Goal: Task Accomplishment & Management: Manage account settings

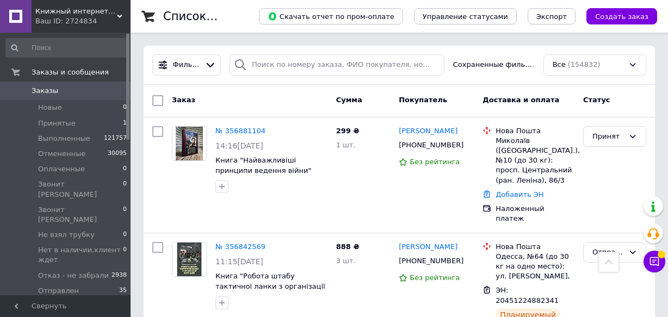
scroll to position [692, 0]
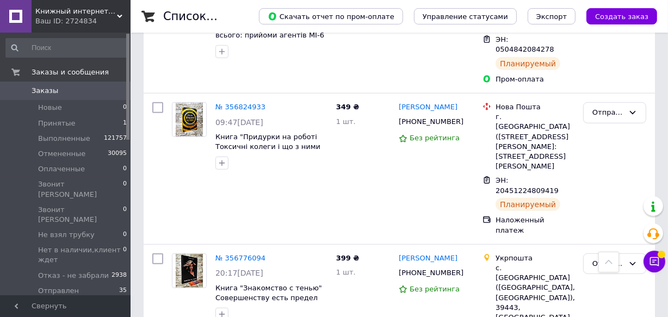
click at [47, 88] on span "Заказы" at bounding box center [45, 91] width 27 height 10
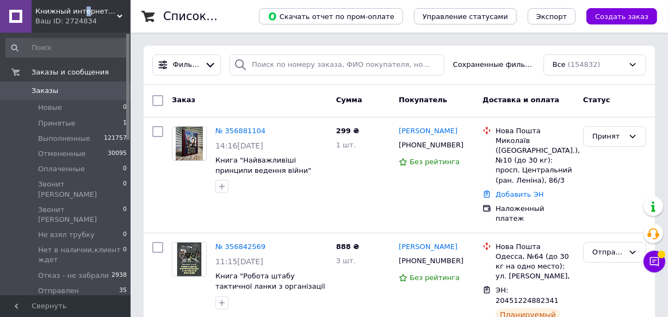
click at [79, 8] on span "Книжный интернет-магазин "BestBook"" at bounding box center [76, 12] width 82 height 10
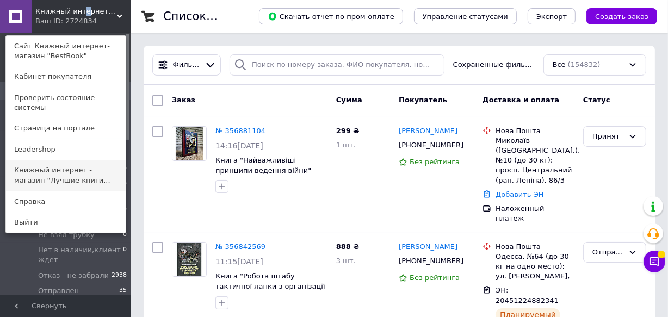
click at [73, 165] on link "Книжный интернет - магазин "Лучшие книги..." at bounding box center [66, 175] width 120 height 30
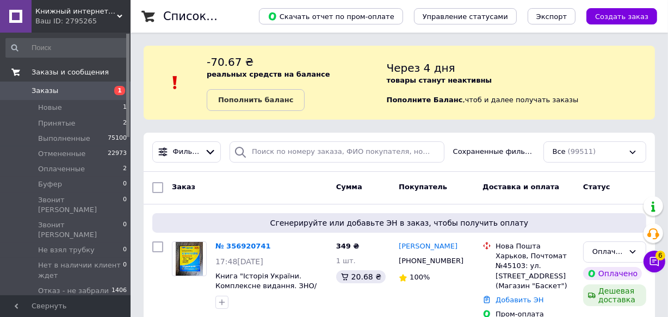
click at [53, 71] on span "Заказы и сообщения" at bounding box center [70, 72] width 77 height 10
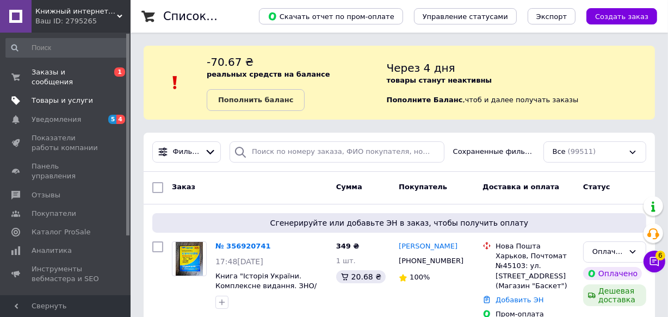
click at [54, 96] on span "Товары и услуги" at bounding box center [62, 101] width 61 height 10
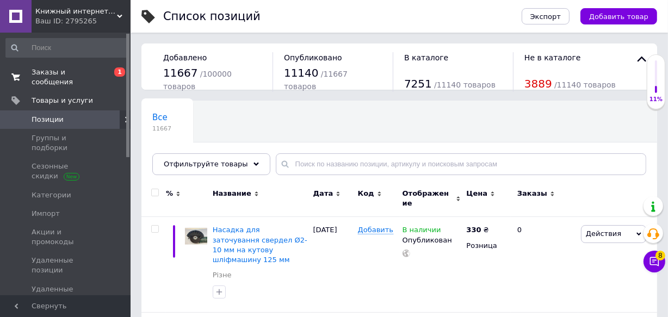
click at [66, 74] on span "Заказы и сообщения" at bounding box center [66, 77] width 69 height 20
